Goal: Find specific page/section

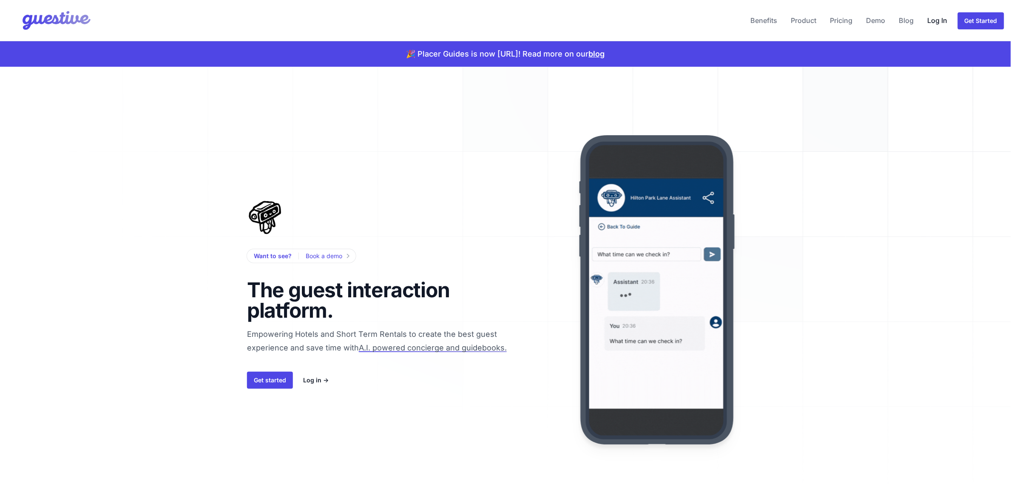
click at [938, 26] on link "Log In" at bounding box center [937, 20] width 27 height 20
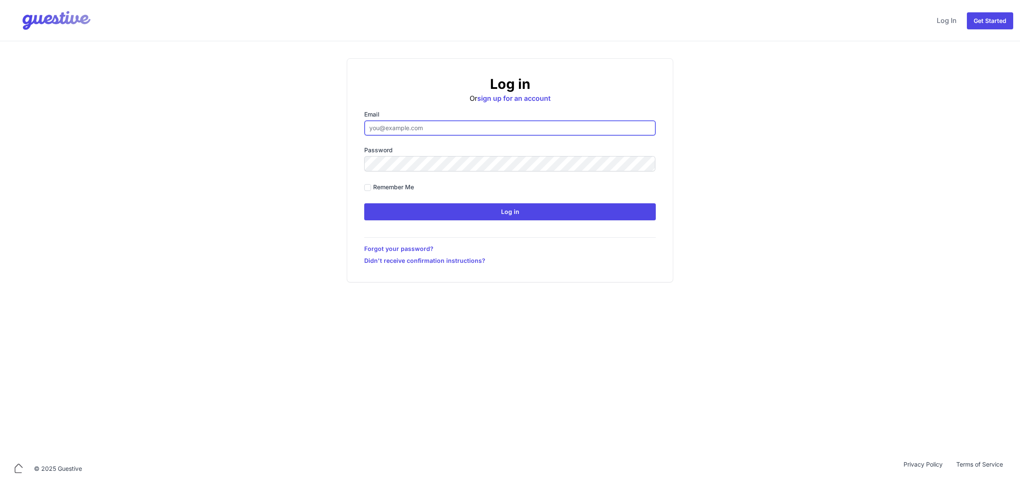
type input "ben@aplacelikehome.co.uk"
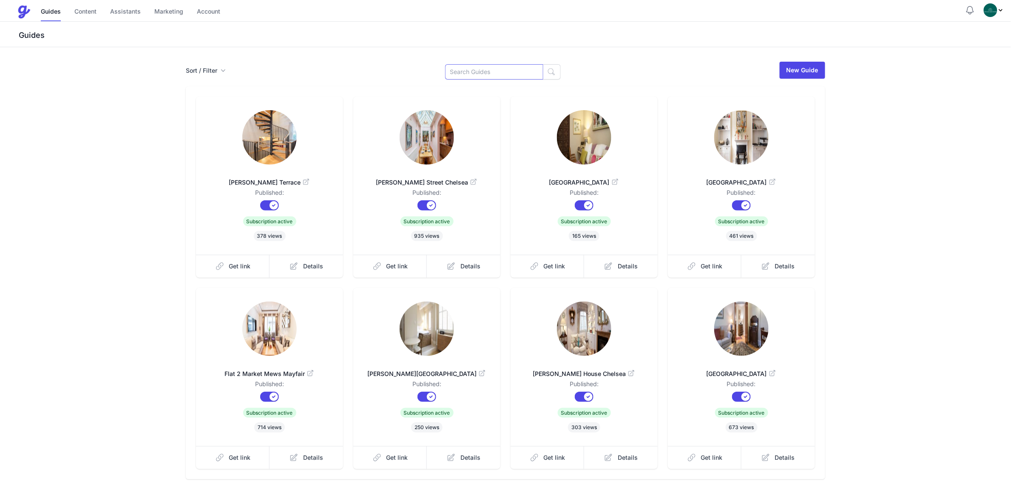
click at [483, 72] on input at bounding box center [494, 71] width 98 height 15
type input "Rege"
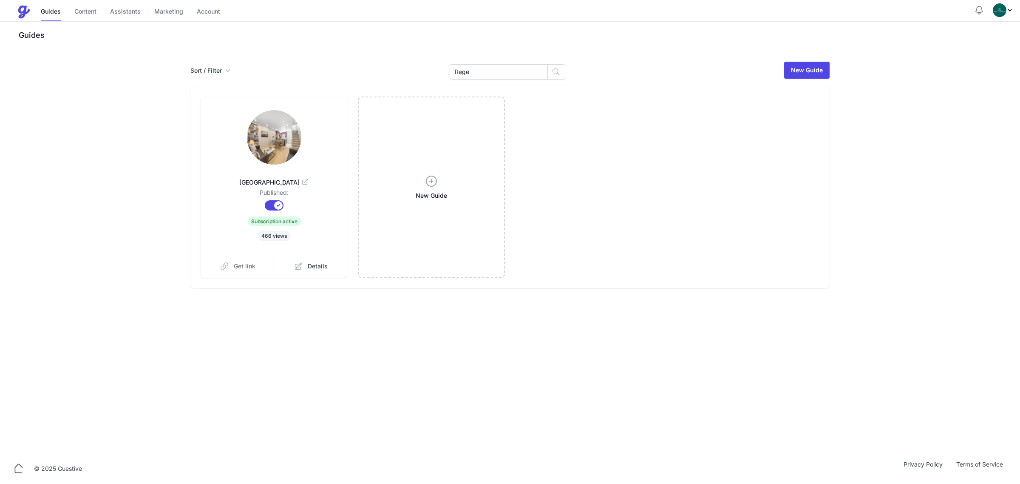
click at [235, 270] on span "Get link" at bounding box center [245, 266] width 22 height 8
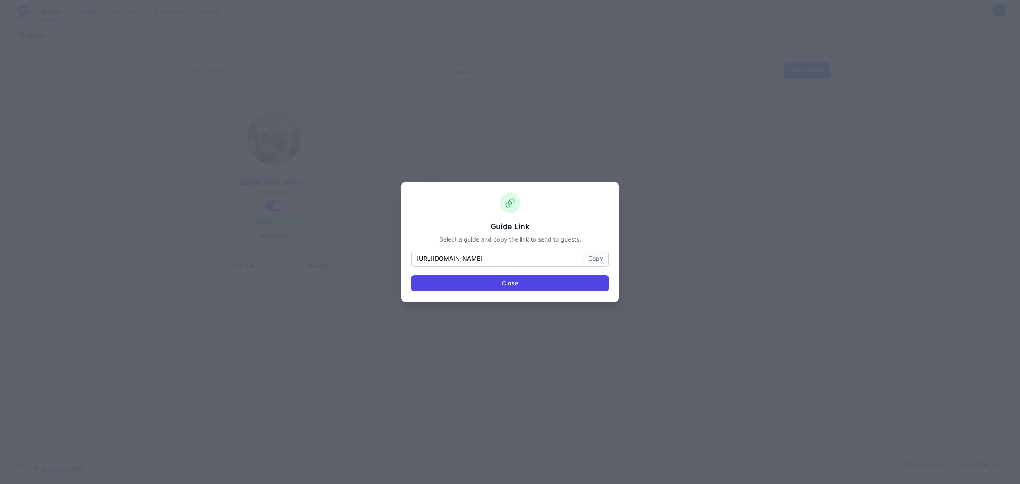
click at [592, 260] on button "Copy" at bounding box center [595, 258] width 25 height 16
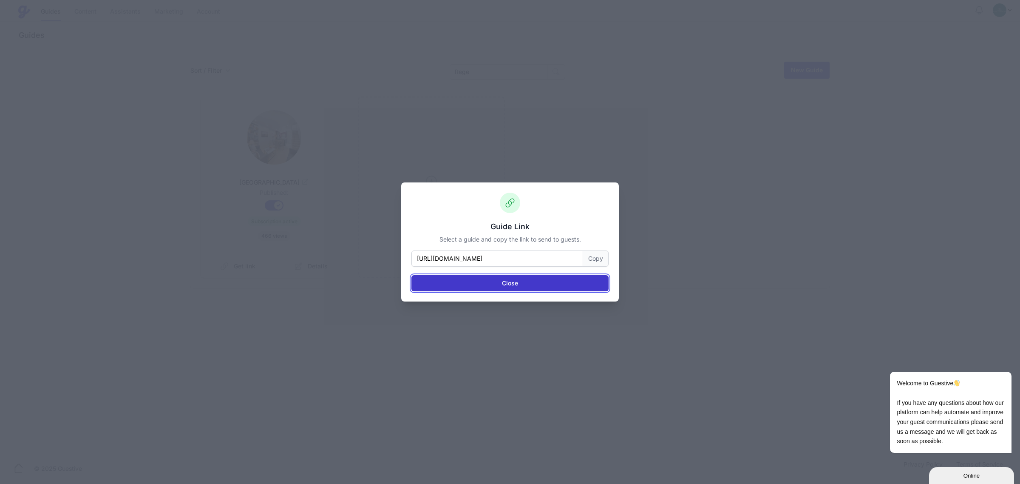
click at [472, 275] on button "Close" at bounding box center [509, 283] width 197 height 16
